Goal: Navigation & Orientation: Find specific page/section

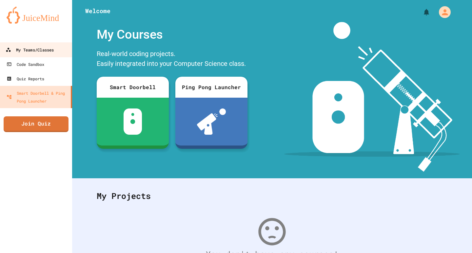
click at [35, 52] on div "My Teams/Classes" at bounding box center [30, 50] width 48 height 8
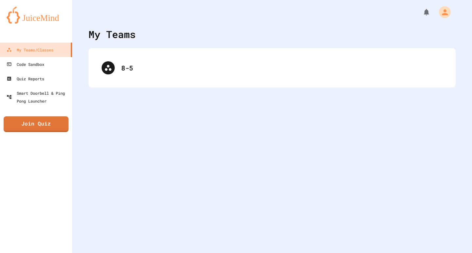
click at [157, 83] on div "8-5" at bounding box center [272, 67] width 367 height 39
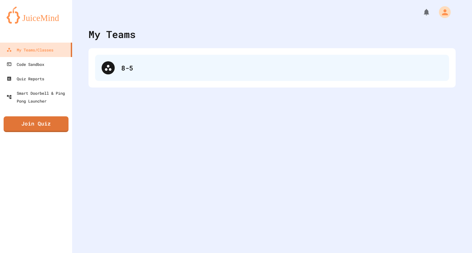
click at [120, 71] on div "8-5" at bounding box center [272, 68] width 354 height 26
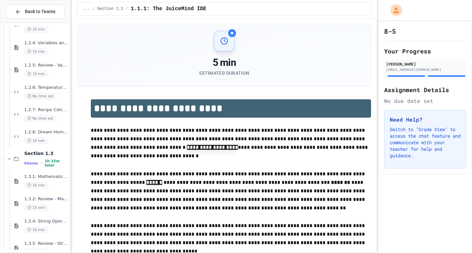
scroll to position [252, 0]
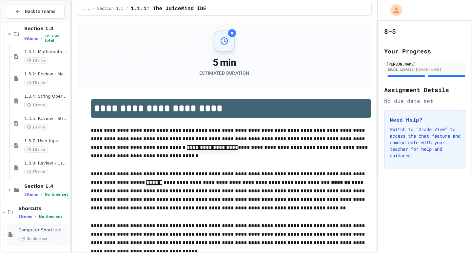
click at [44, 229] on span "Computer Shortcuts" at bounding box center [43, 231] width 50 height 6
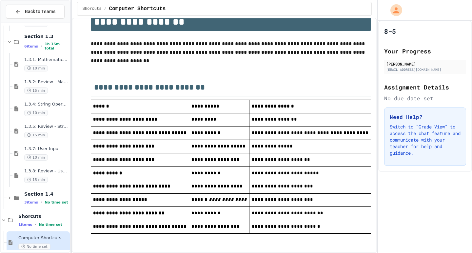
scroll to position [24, 0]
click at [190, 180] on td "**********" at bounding box center [219, 173] width 60 height 13
